Goal: Transaction & Acquisition: Purchase product/service

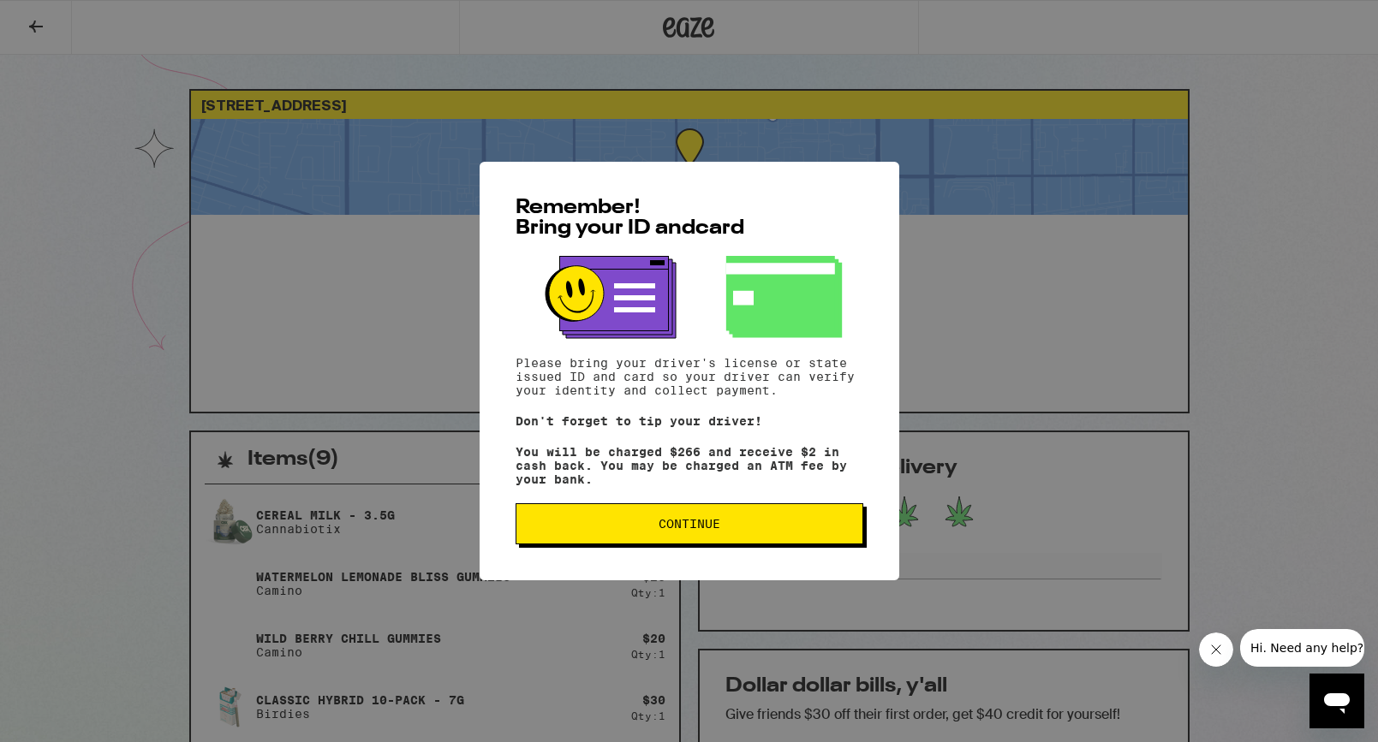
click at [645, 527] on span "Continue" at bounding box center [689, 524] width 319 height 12
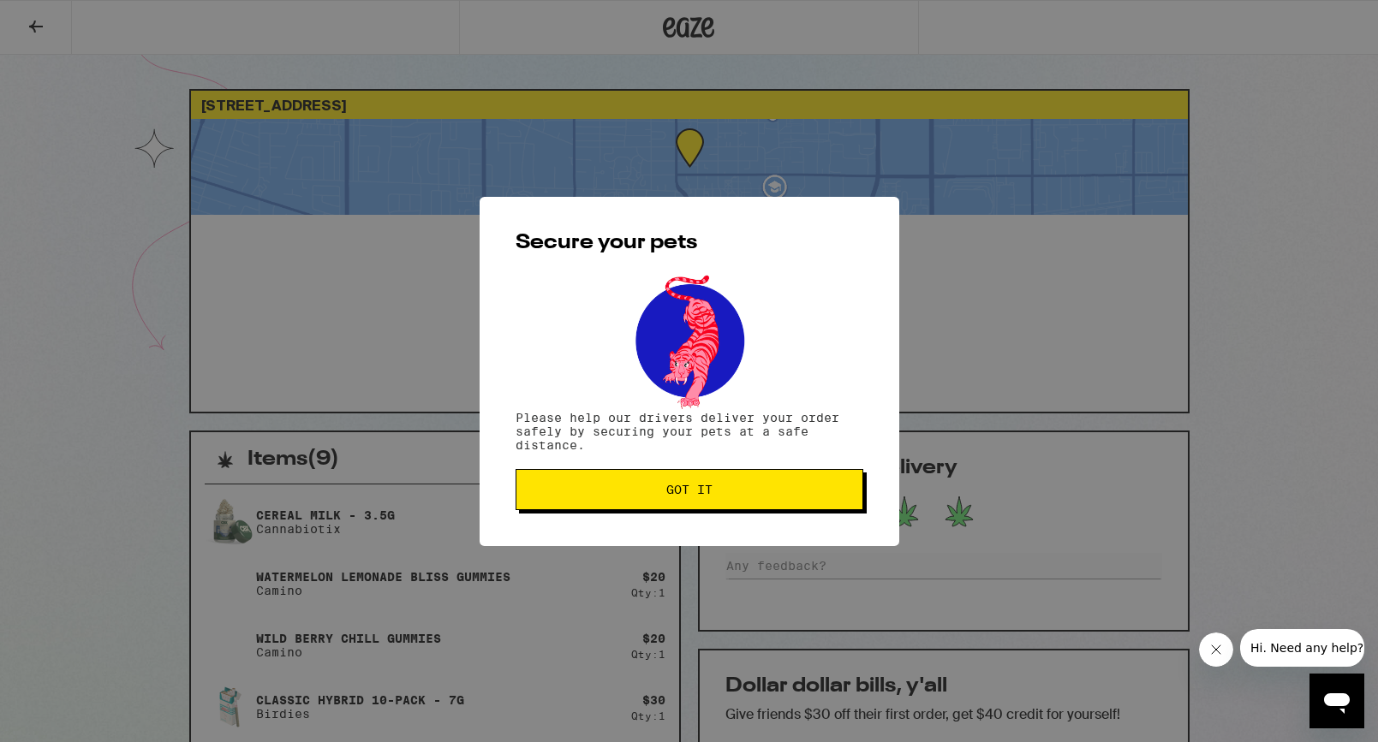
click at [682, 469] on div "Secure your pets Please help our drivers deliver your order safely by securing …" at bounding box center [689, 371] width 420 height 349
click at [681, 472] on button "Got it" at bounding box center [689, 489] width 348 height 41
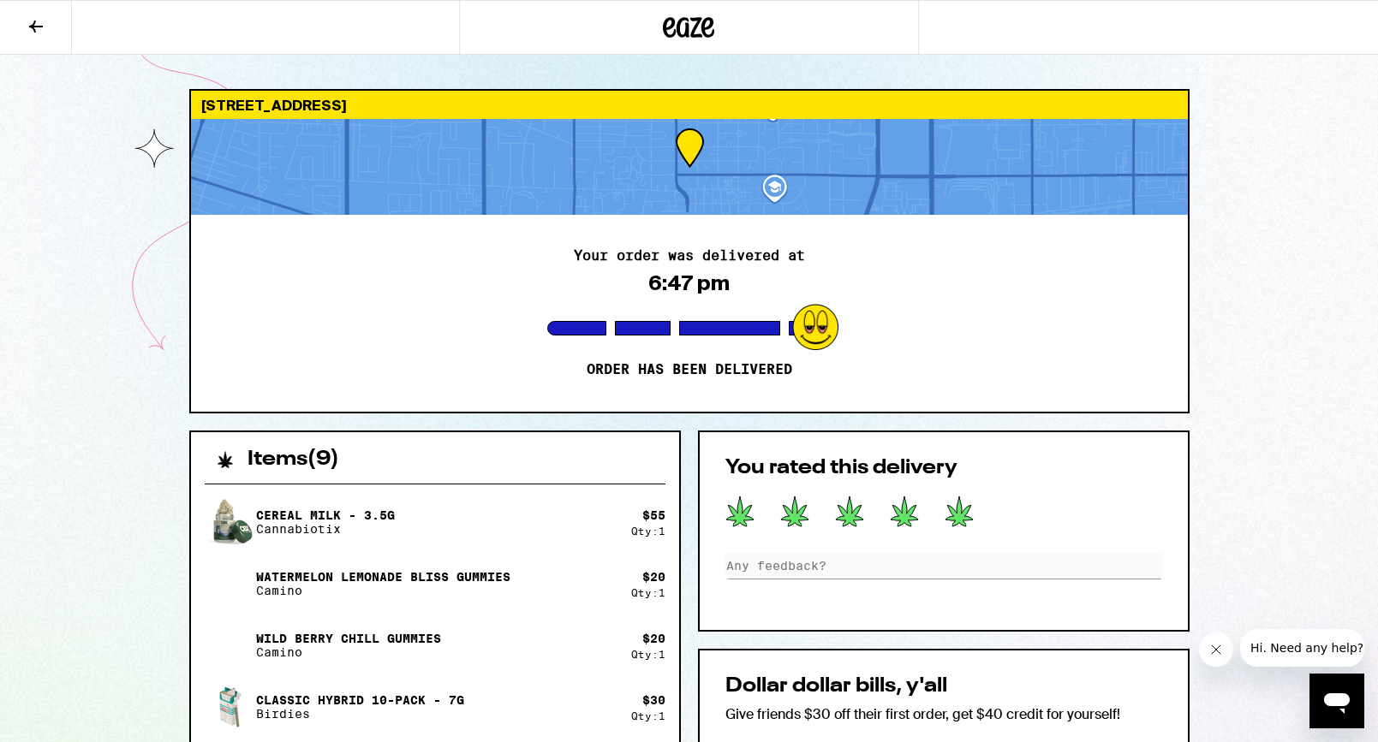
click at [953, 509] on icon at bounding box center [958, 512] width 29 height 32
click at [964, 510] on icon at bounding box center [958, 512] width 27 height 30
click at [21, 36] on button at bounding box center [36, 28] width 72 height 54
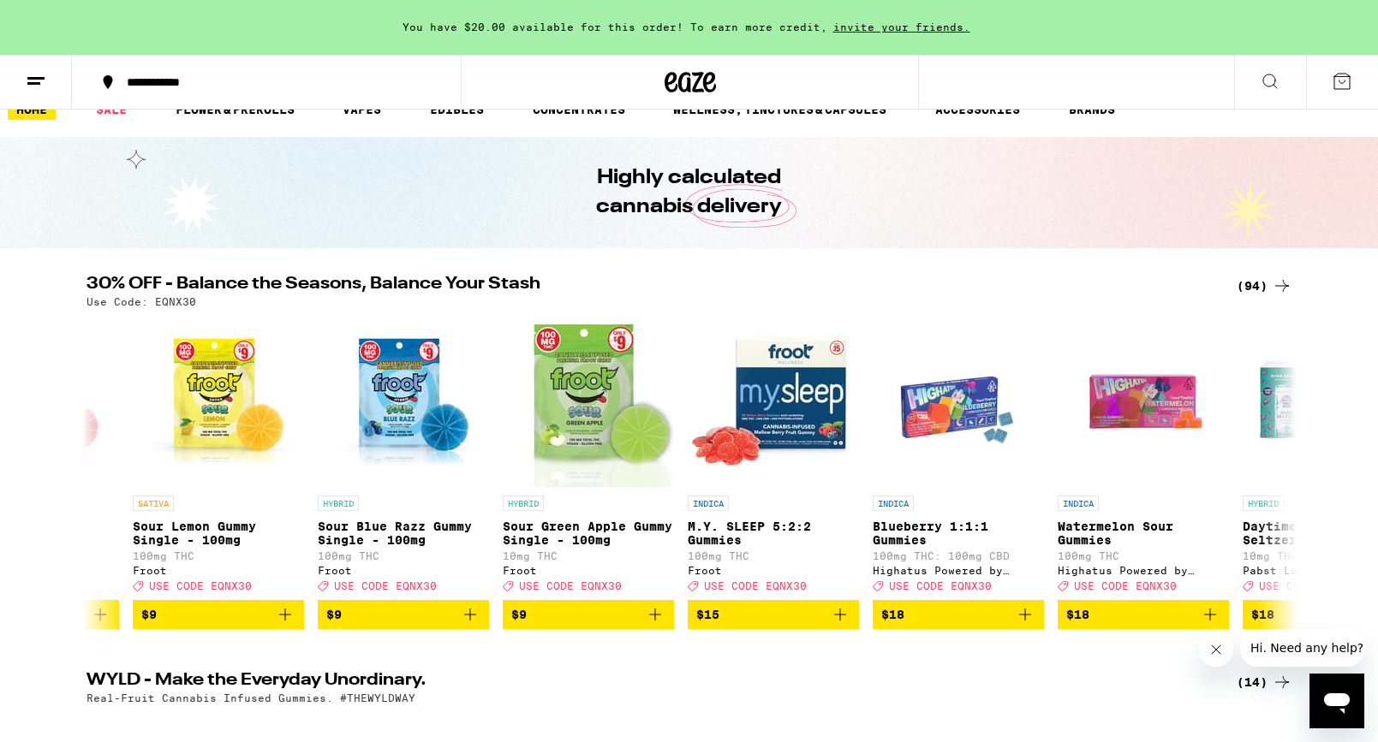
scroll to position [43, 0]
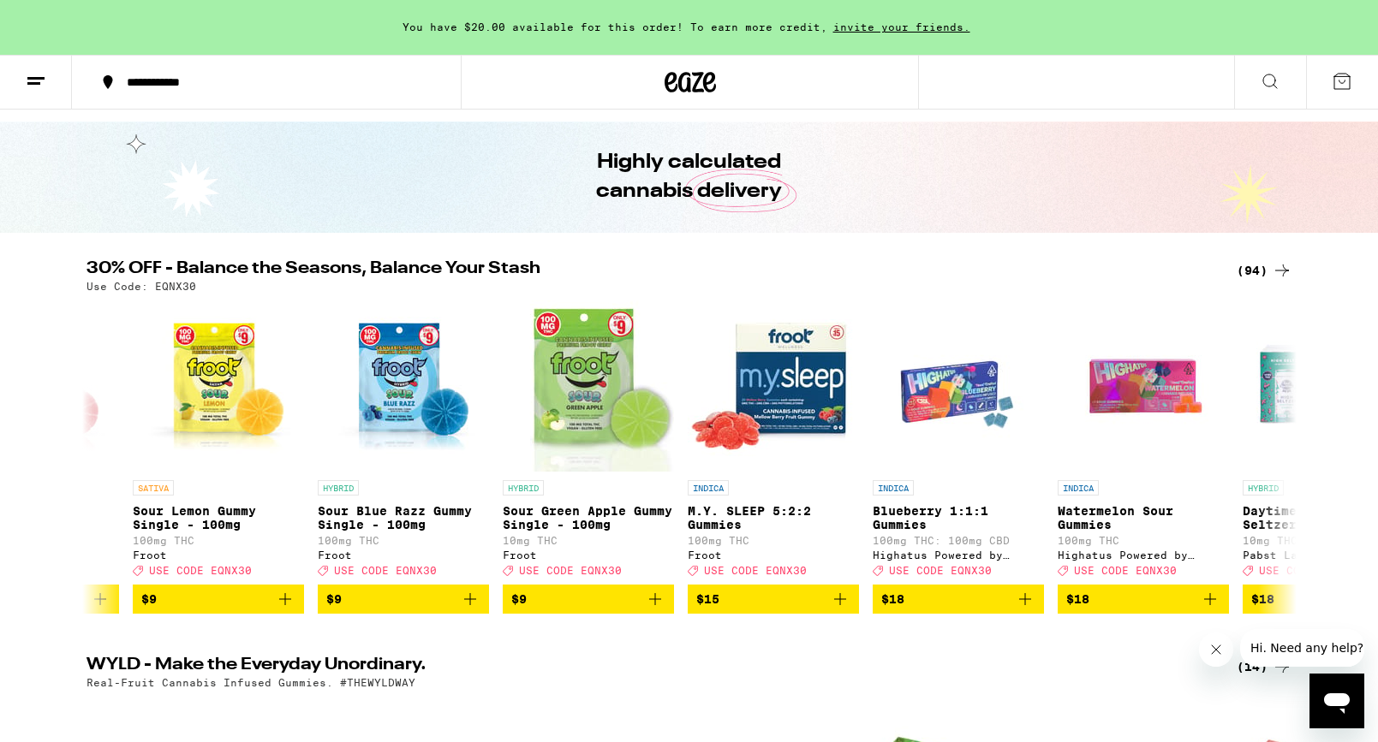
click at [1279, 86] on icon at bounding box center [1270, 81] width 21 height 21
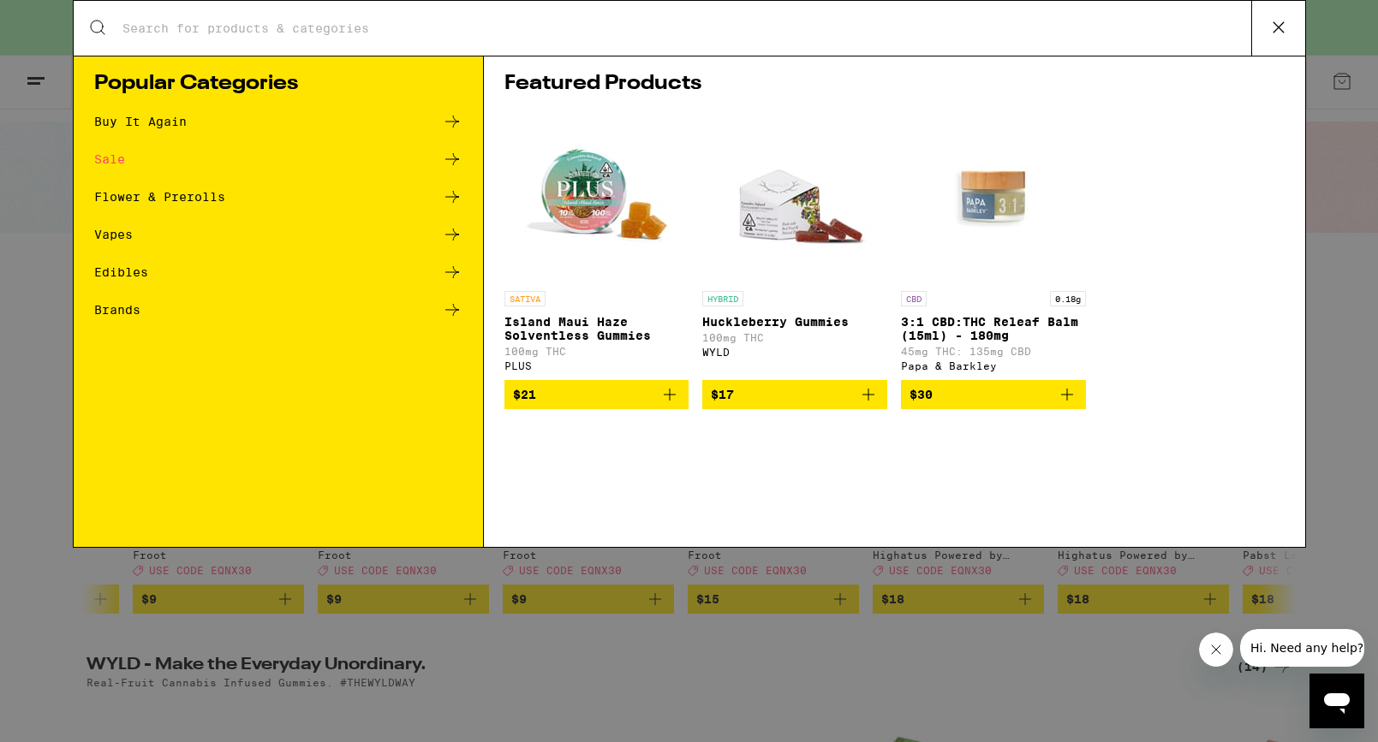
scroll to position [0, 0]
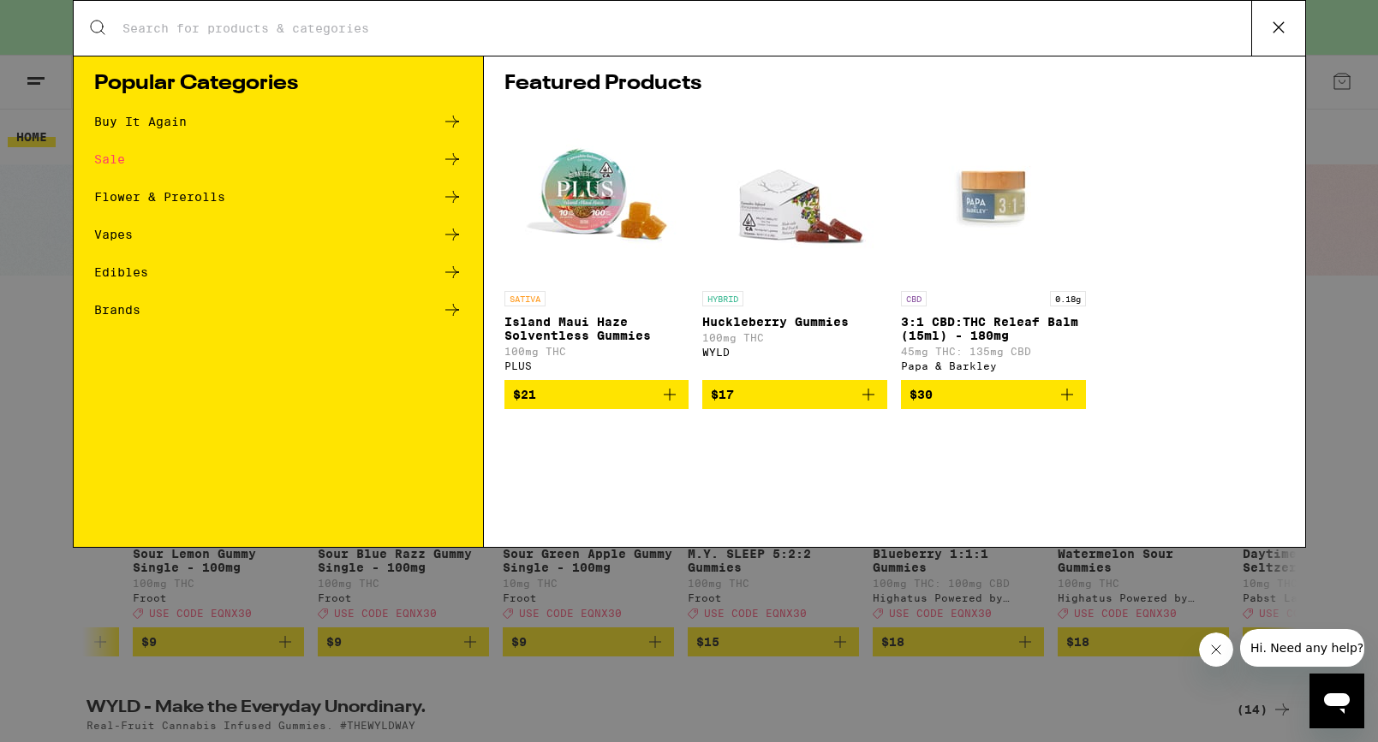
click at [132, 193] on div "Flower & Prerolls" at bounding box center [159, 197] width 131 height 12
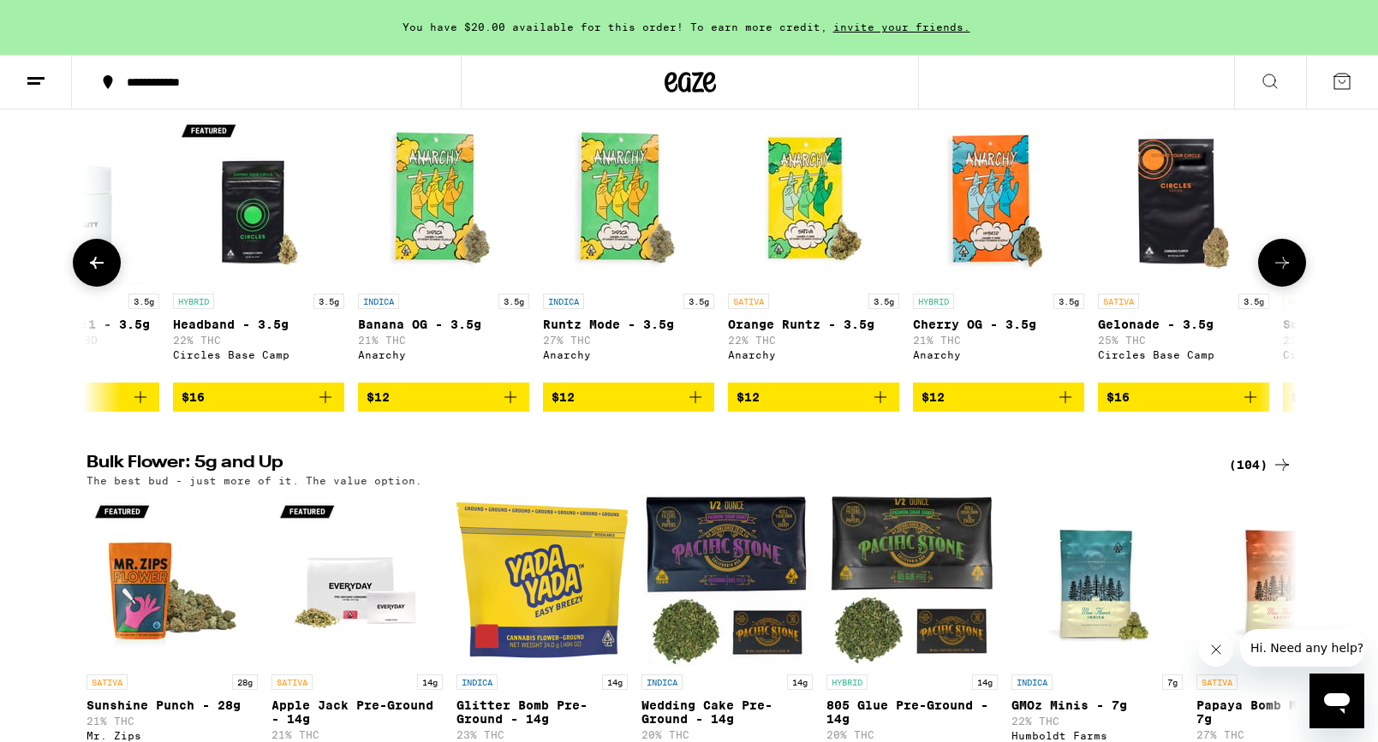
scroll to position [0, 99]
click at [883, 408] on icon "Add to bag" at bounding box center [879, 397] width 21 height 21
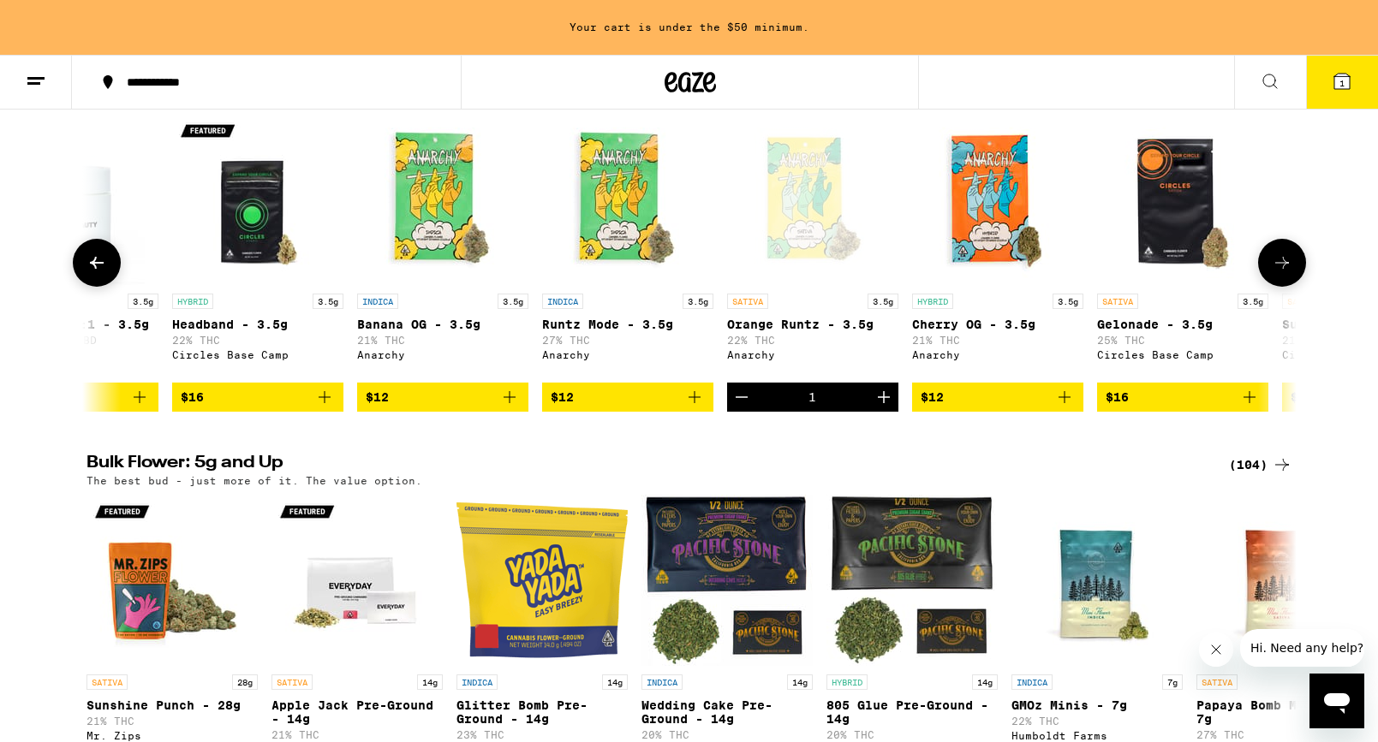
click at [1061, 407] on icon "Add to bag" at bounding box center [1064, 397] width 21 height 21
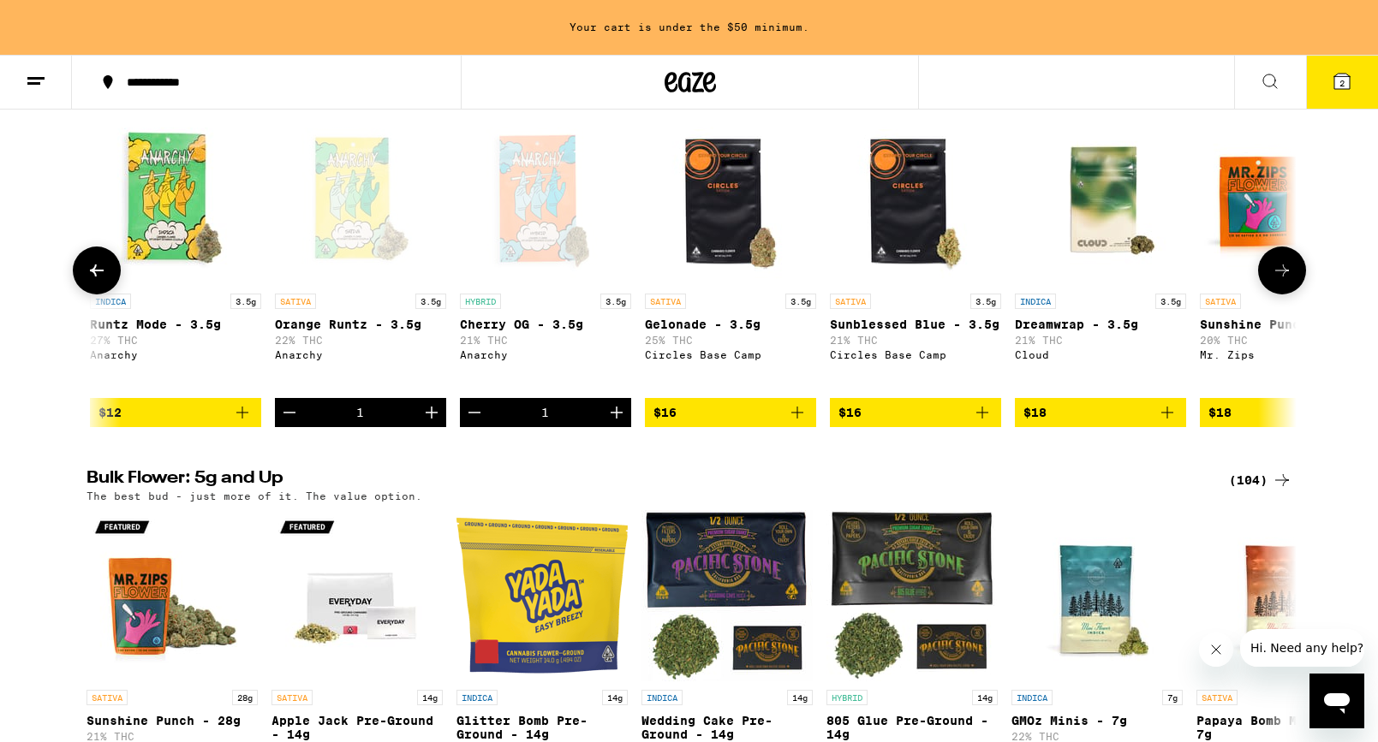
scroll to position [0, 560]
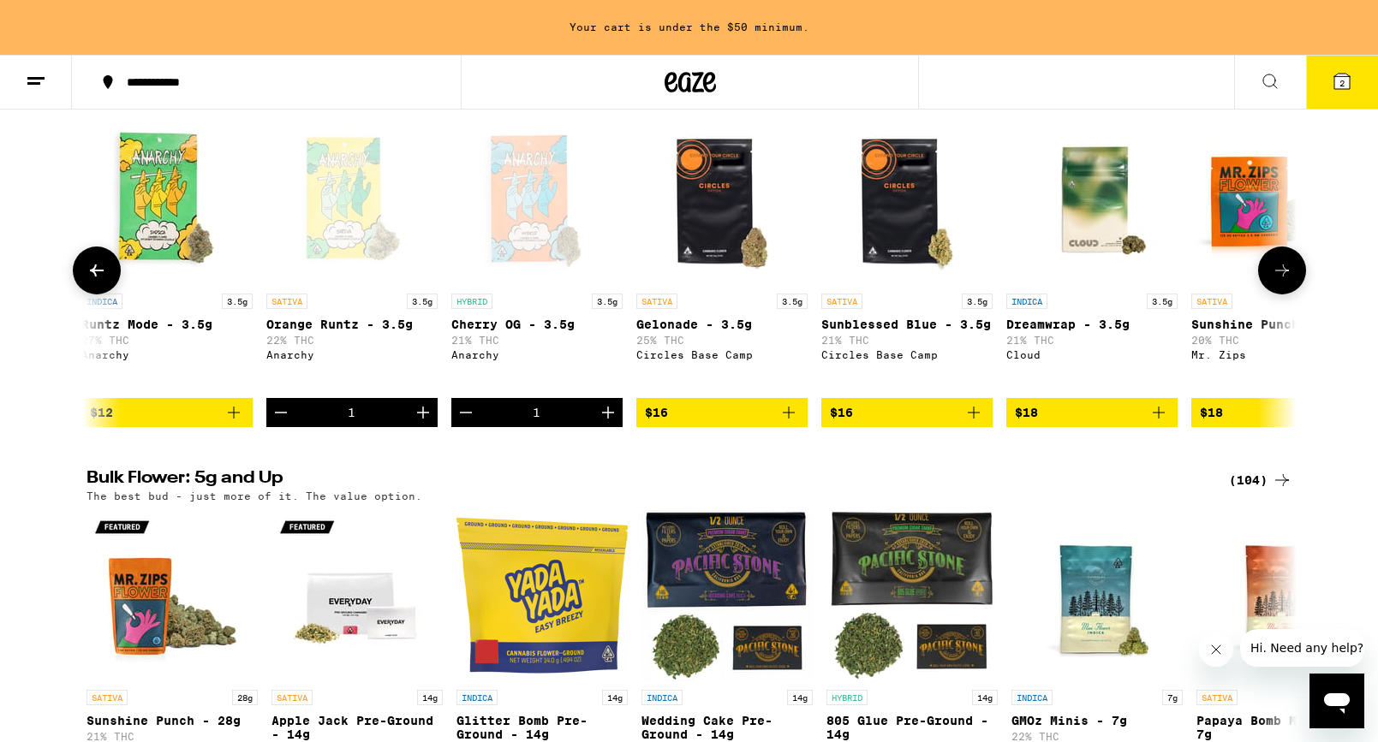
click at [793, 419] on icon "Add to bag" at bounding box center [789, 413] width 12 height 12
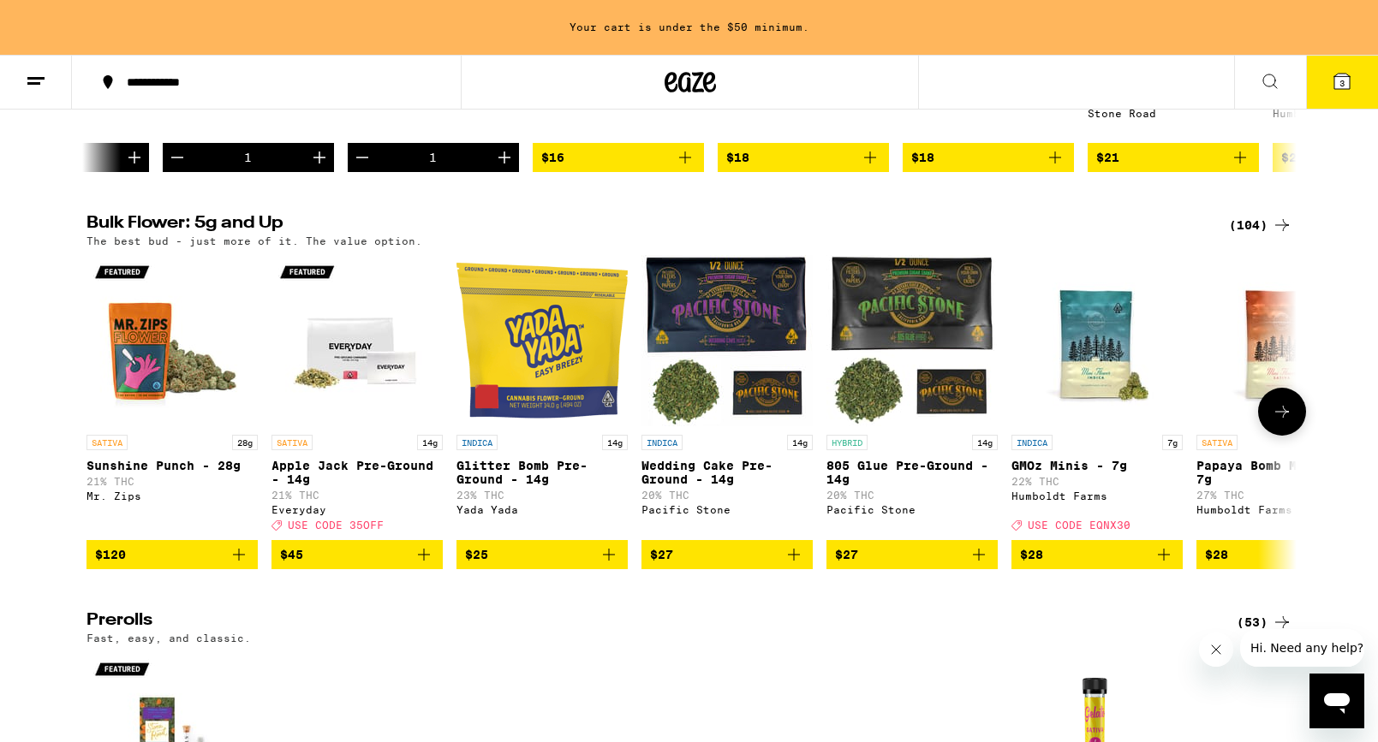
scroll to position [477, 0]
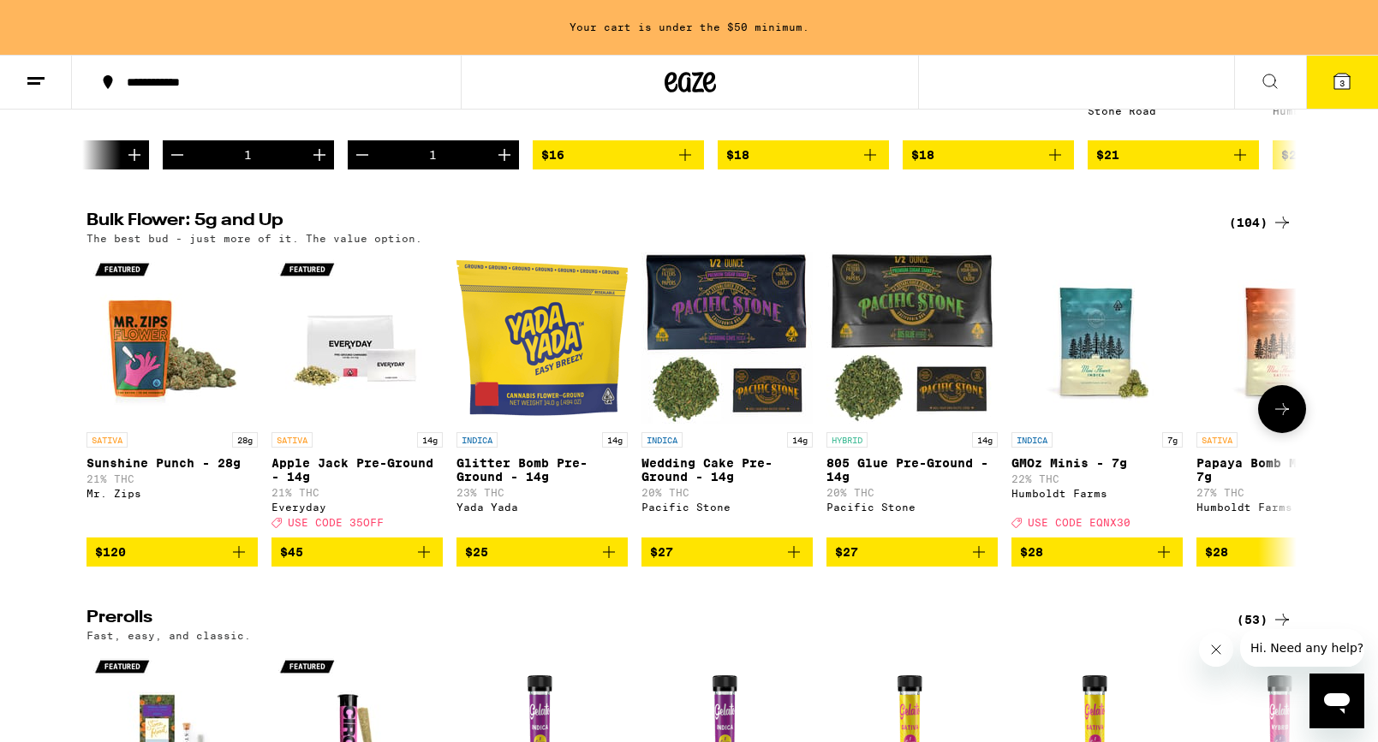
click at [800, 563] on icon "Add to bag" at bounding box center [793, 552] width 21 height 21
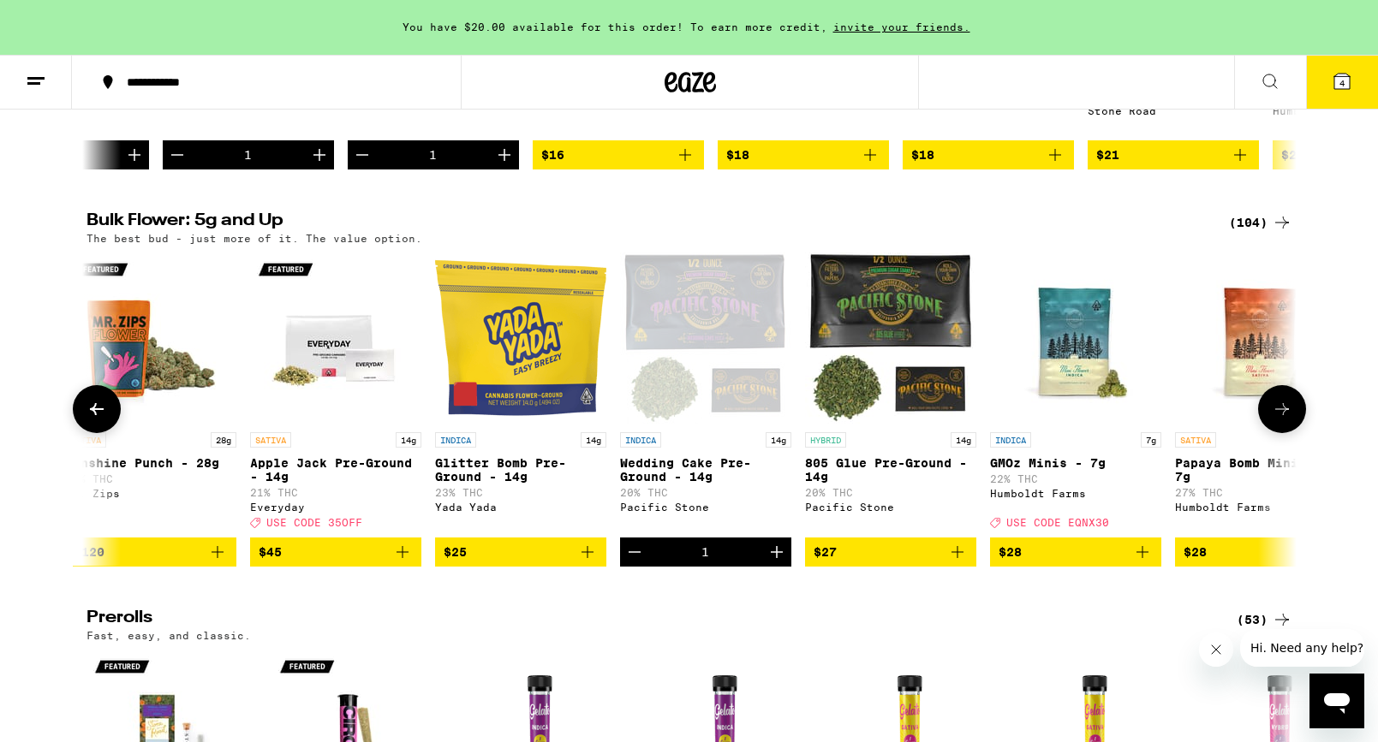
scroll to position [0, 25]
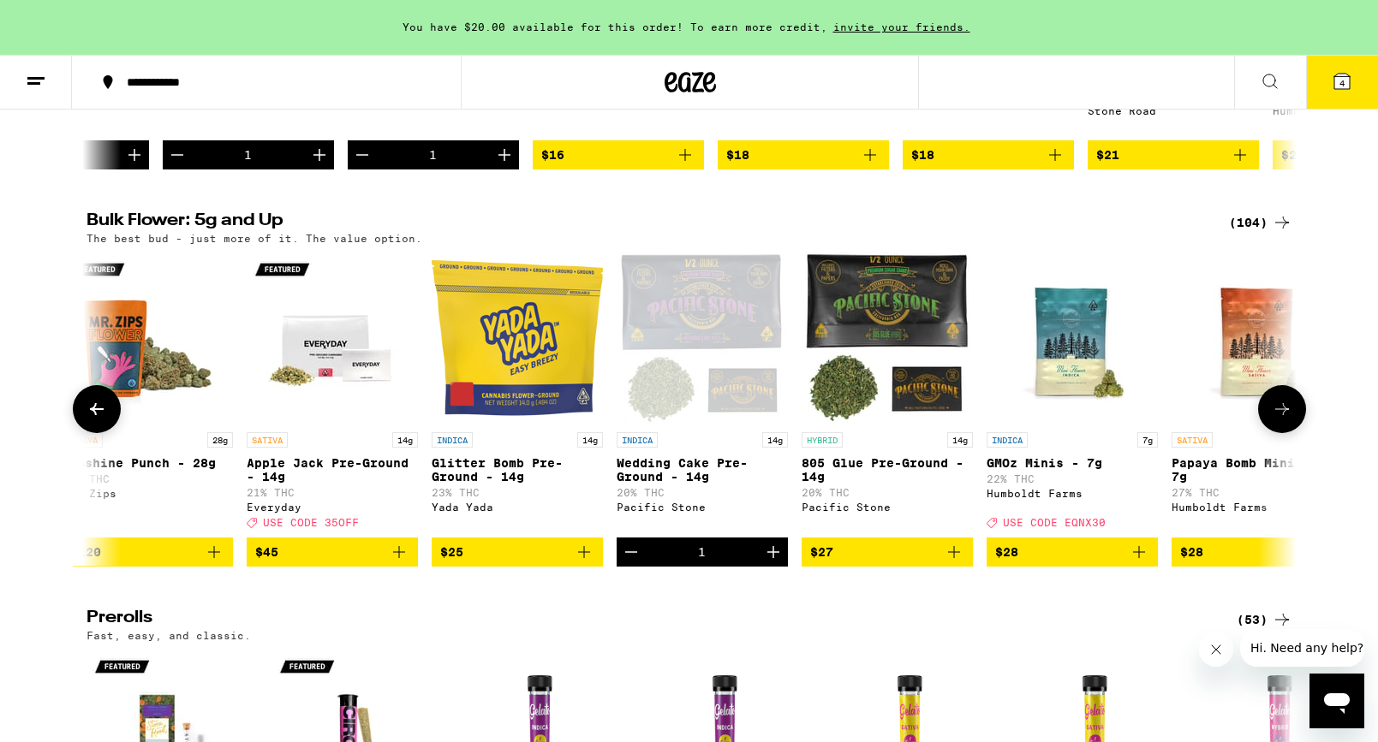
click at [641, 567] on button "Decrement" at bounding box center [630, 552] width 29 height 29
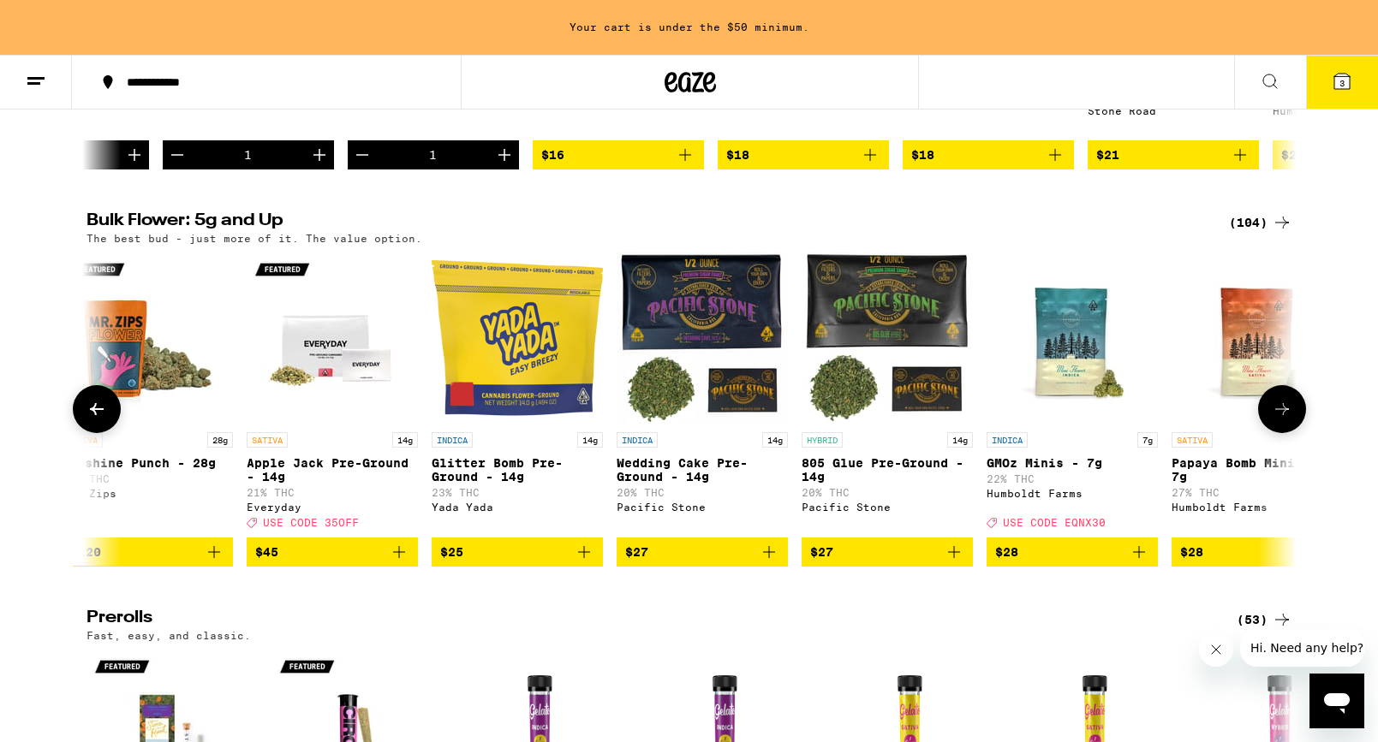
click at [956, 563] on icon "Add to bag" at bounding box center [954, 552] width 21 height 21
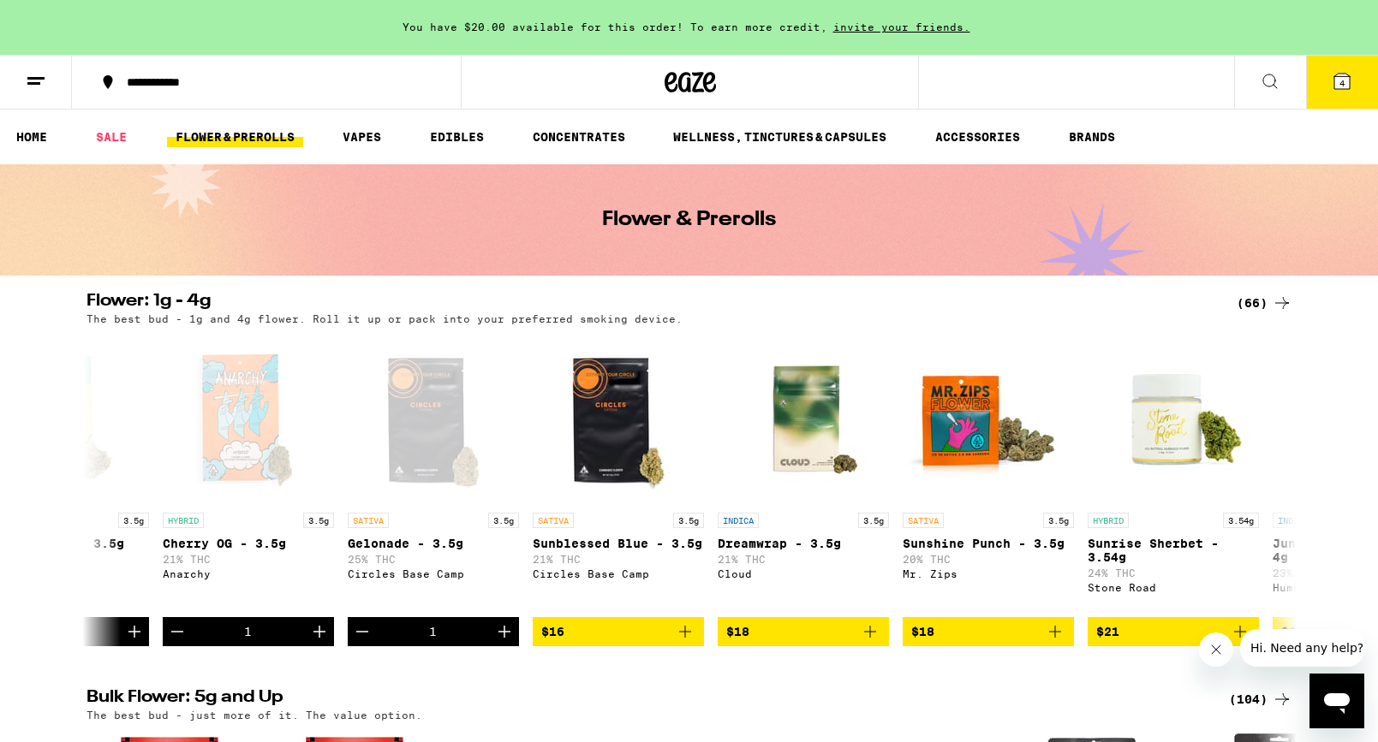
scroll to position [0, 849]
click at [1341, 87] on span "4" at bounding box center [1341, 83] width 5 height 10
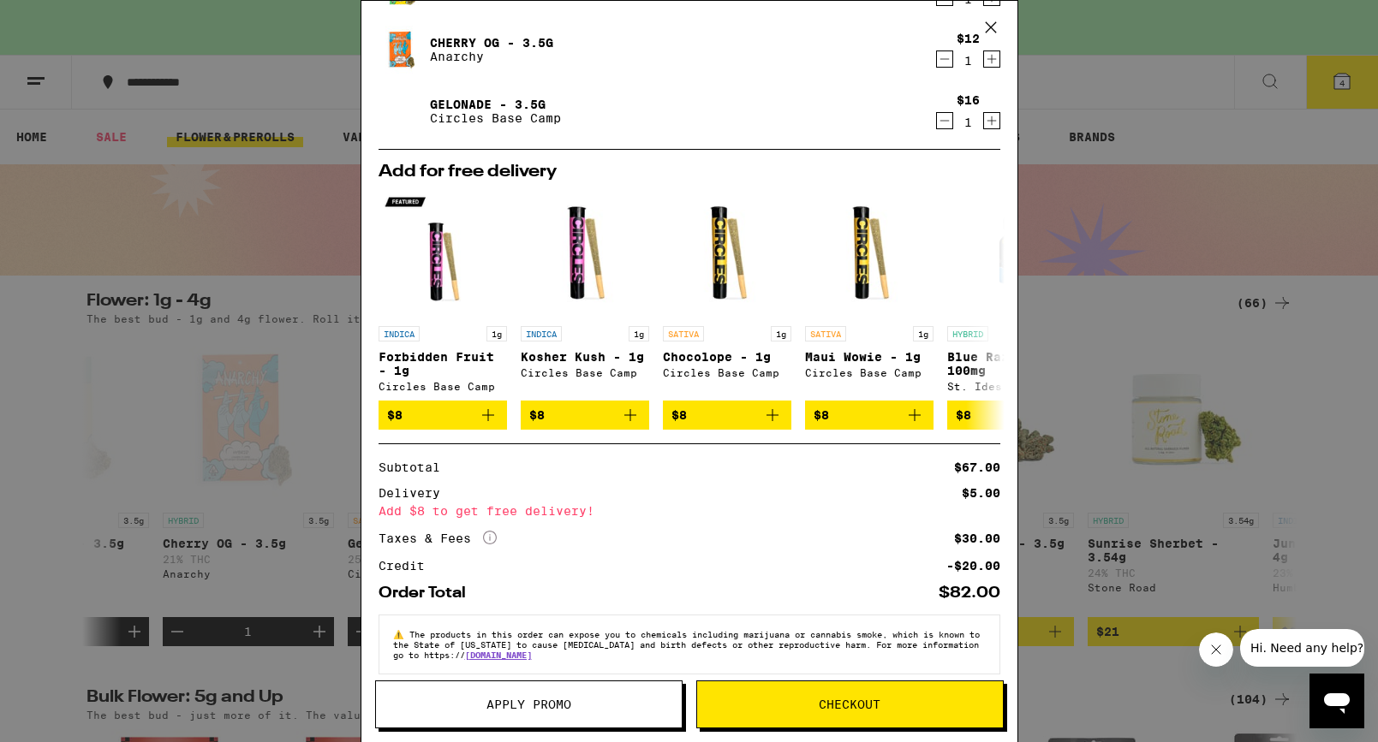
scroll to position [217, 0]
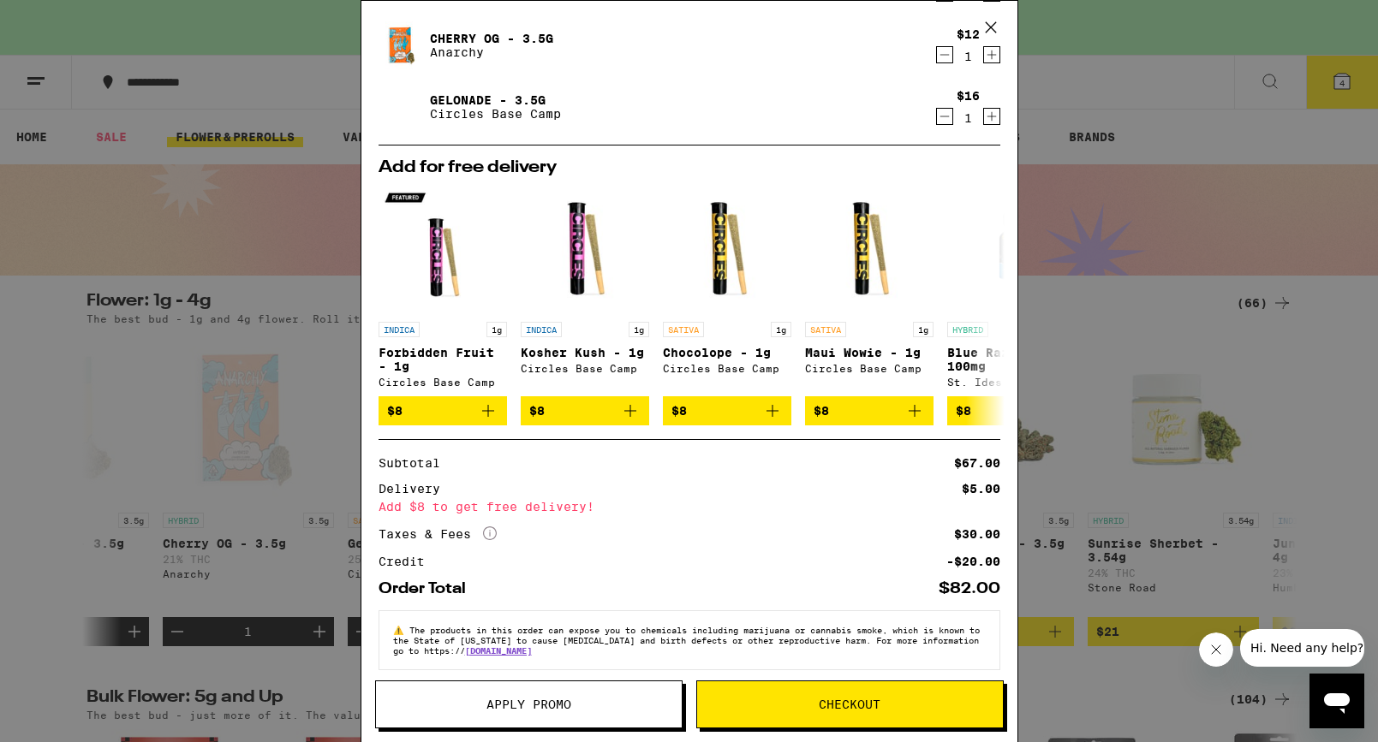
click at [772, 684] on button "Checkout" at bounding box center [849, 705] width 307 height 48
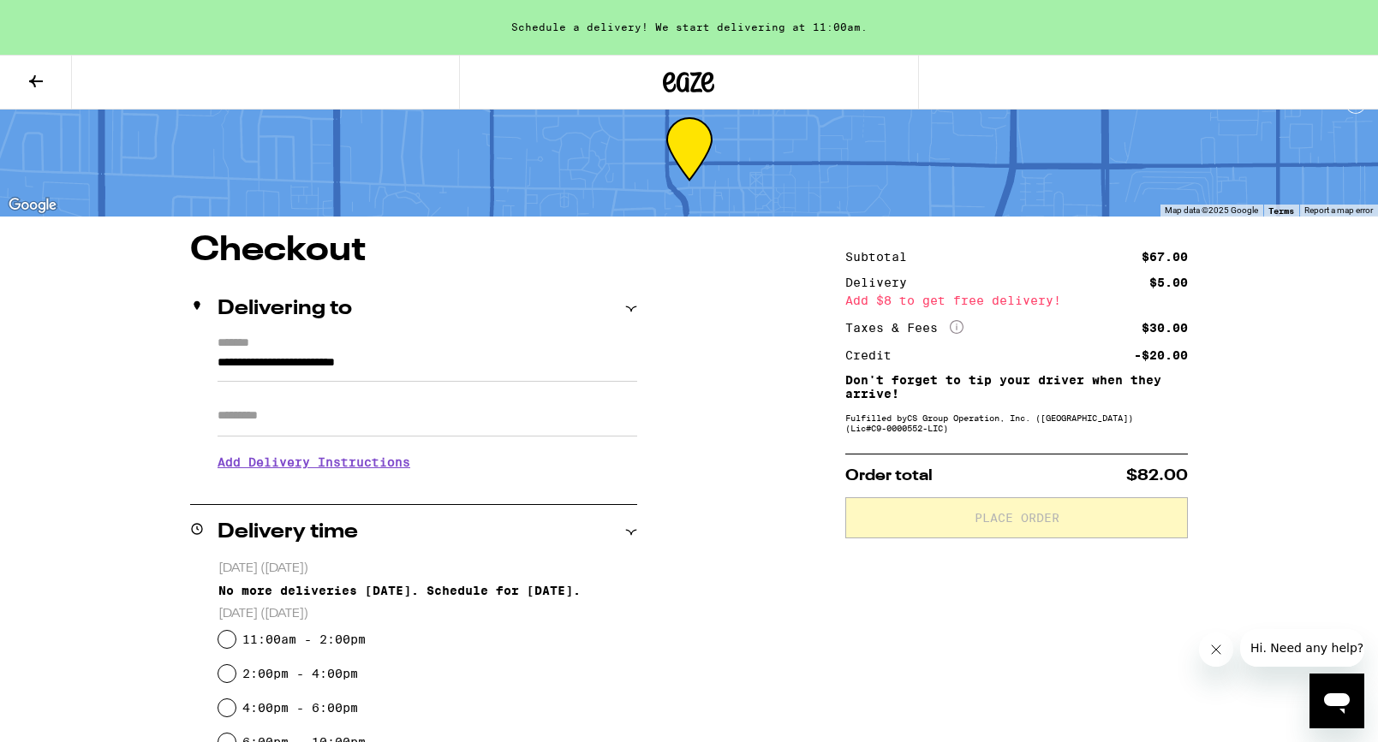
scroll to position [33, 0]
